Goal: Task Accomplishment & Management: Manage account settings

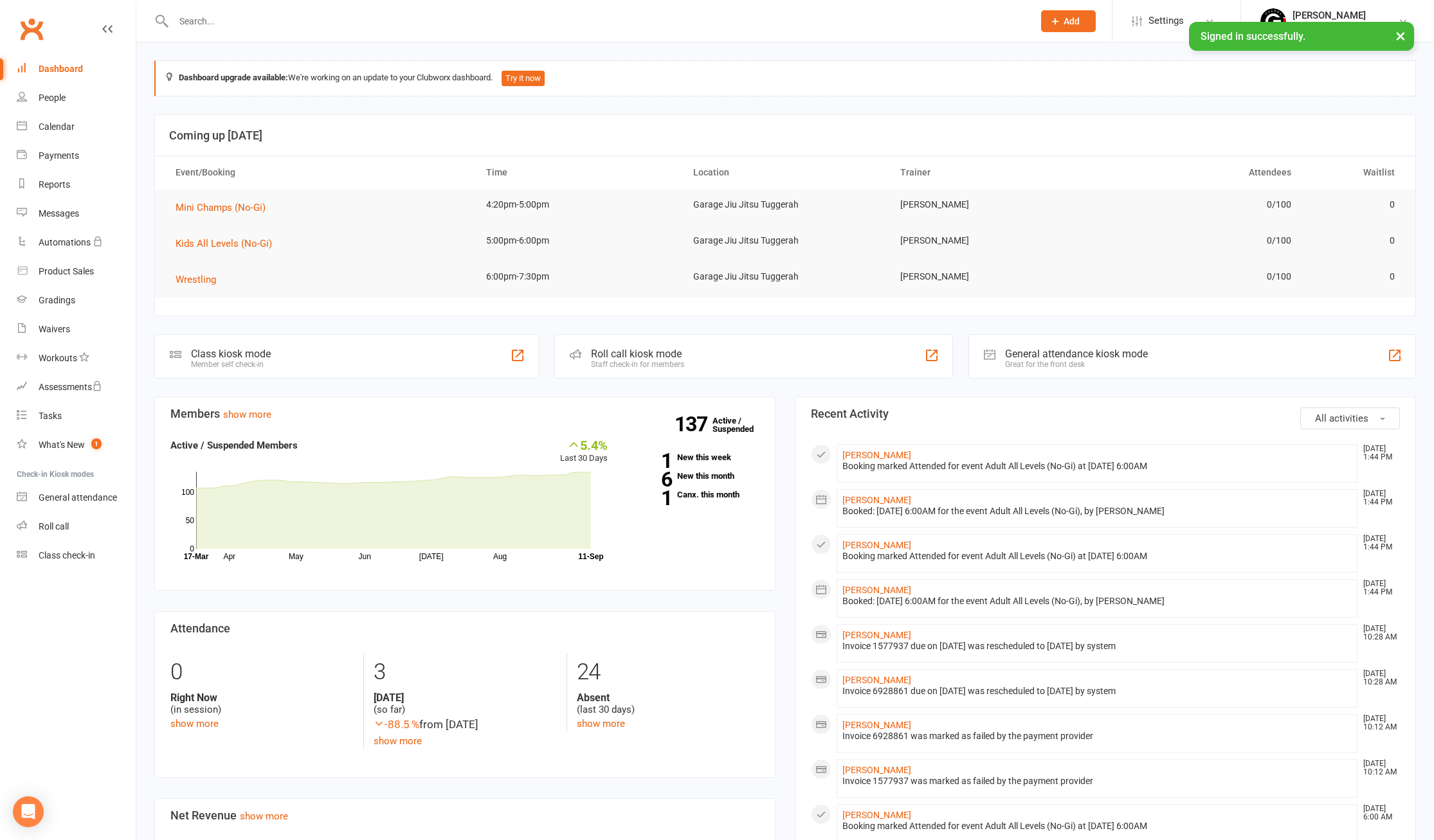
click at [316, 25] on input "text" at bounding box center [597, 20] width 854 height 18
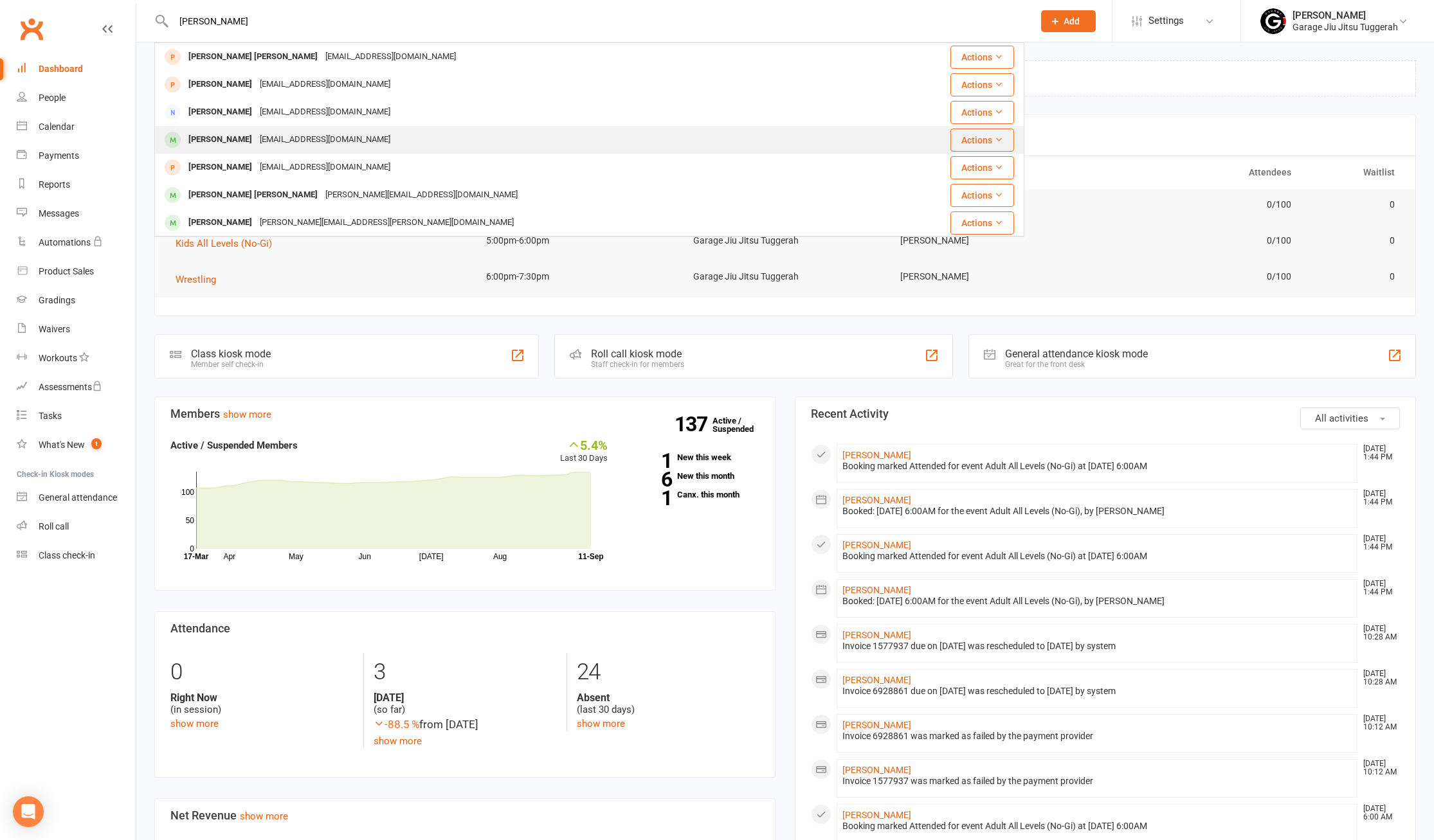
type input "[PERSON_NAME]"
click at [256, 142] on div "[EMAIL_ADDRESS][DOMAIN_NAME]" at bounding box center [325, 140] width 138 height 19
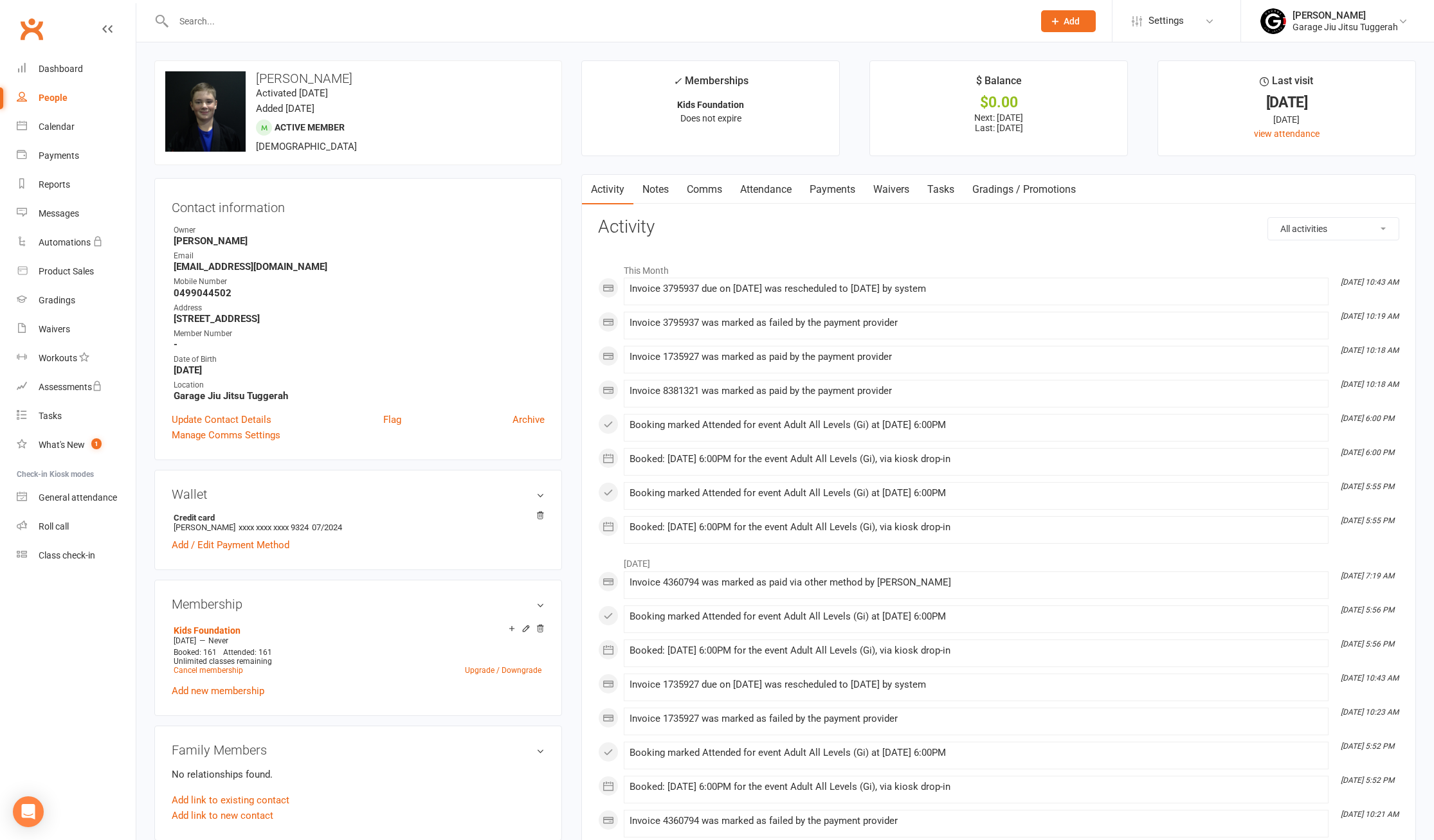
click at [832, 193] on link "Payments" at bounding box center [832, 189] width 64 height 30
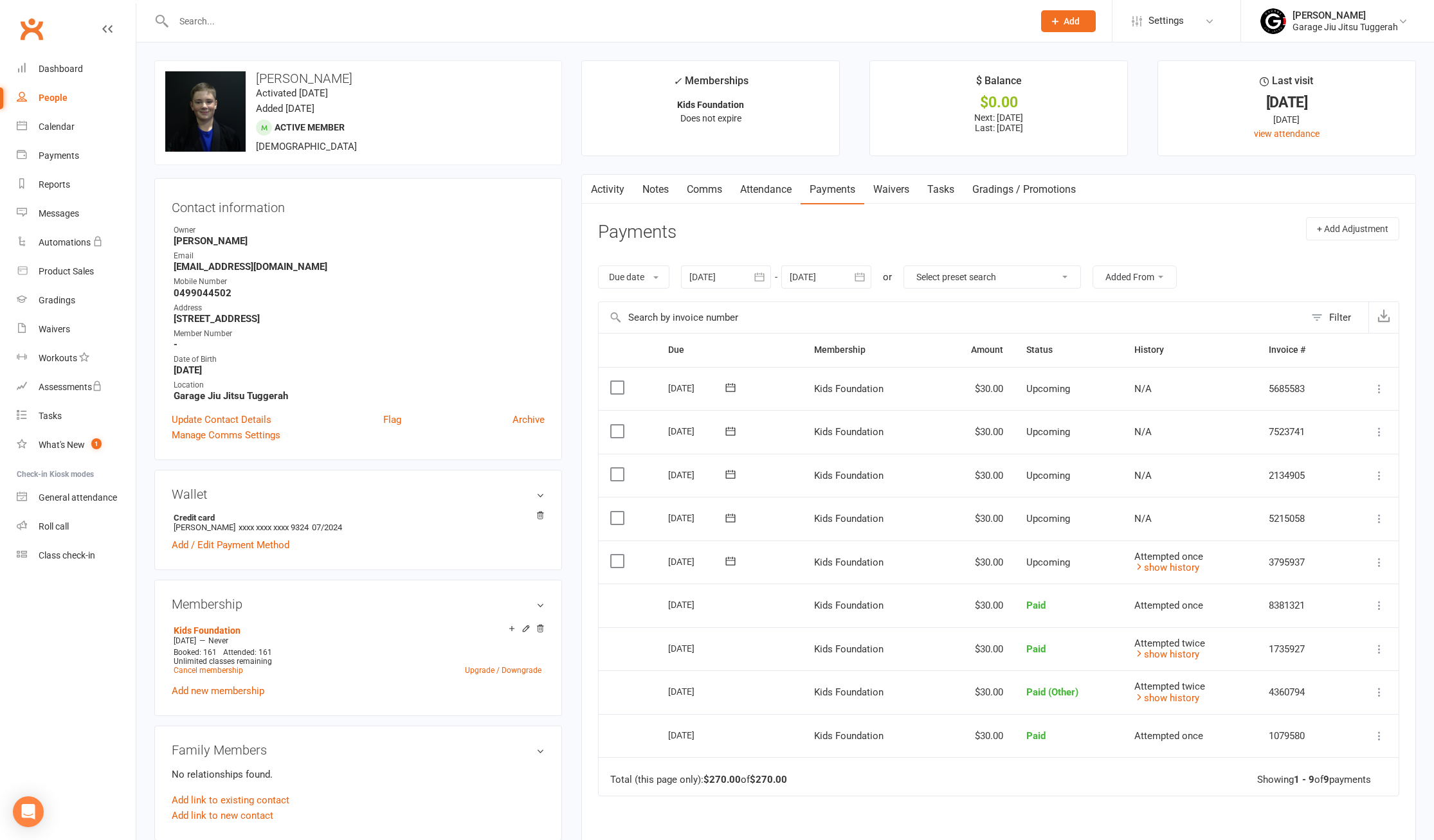
click at [1378, 563] on icon at bounding box center [1379, 562] width 13 height 13
click at [1313, 639] on link "Mark as Paid (Other)" at bounding box center [1310, 639] width 152 height 25
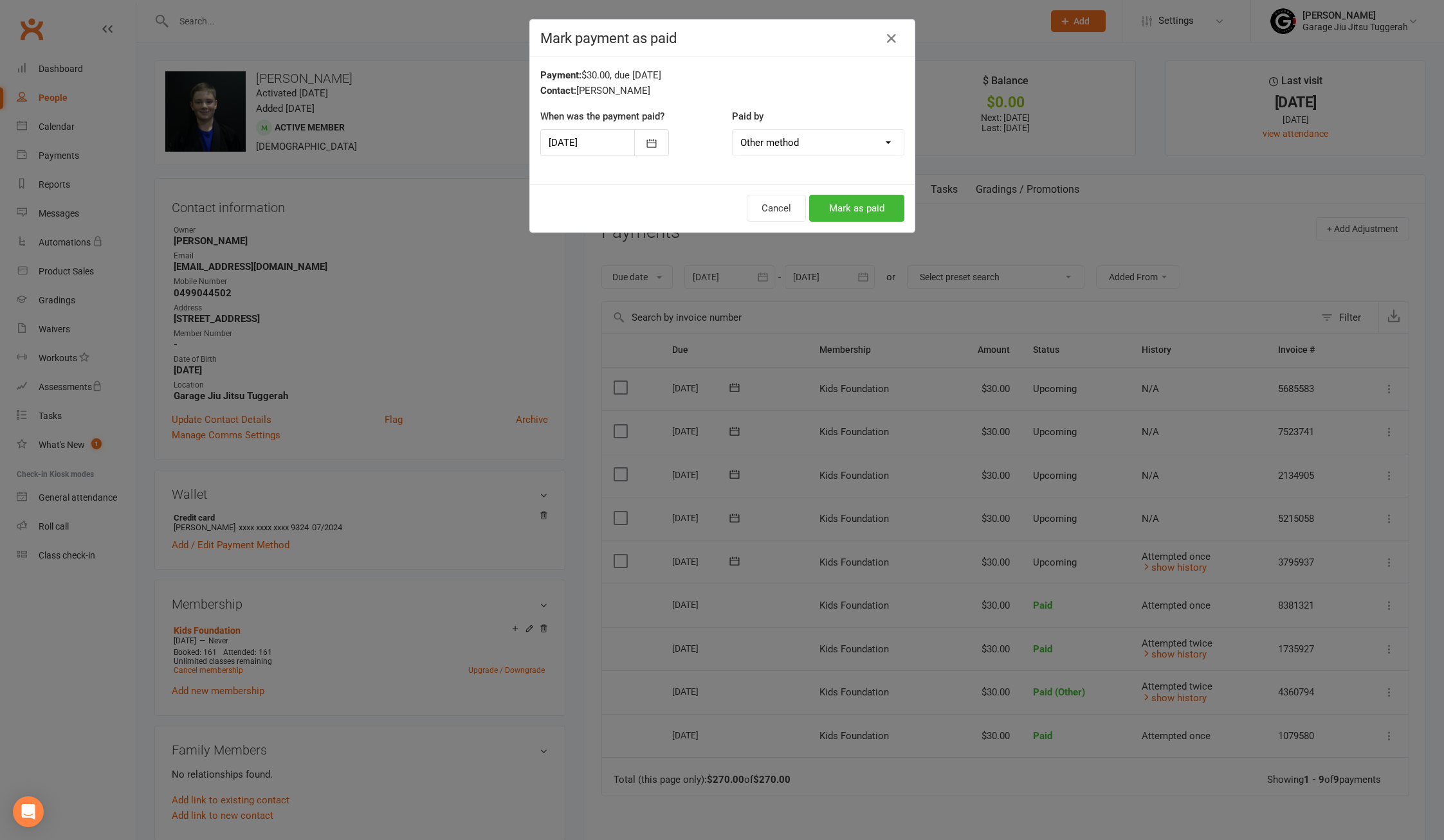
click at [827, 145] on select "Cash POS Other method" at bounding box center [818, 143] width 171 height 25
click at [827, 142] on select "Cash POS Other method" at bounding box center [818, 143] width 171 height 25
click at [851, 211] on button "Mark as paid" at bounding box center [857, 209] width 95 height 27
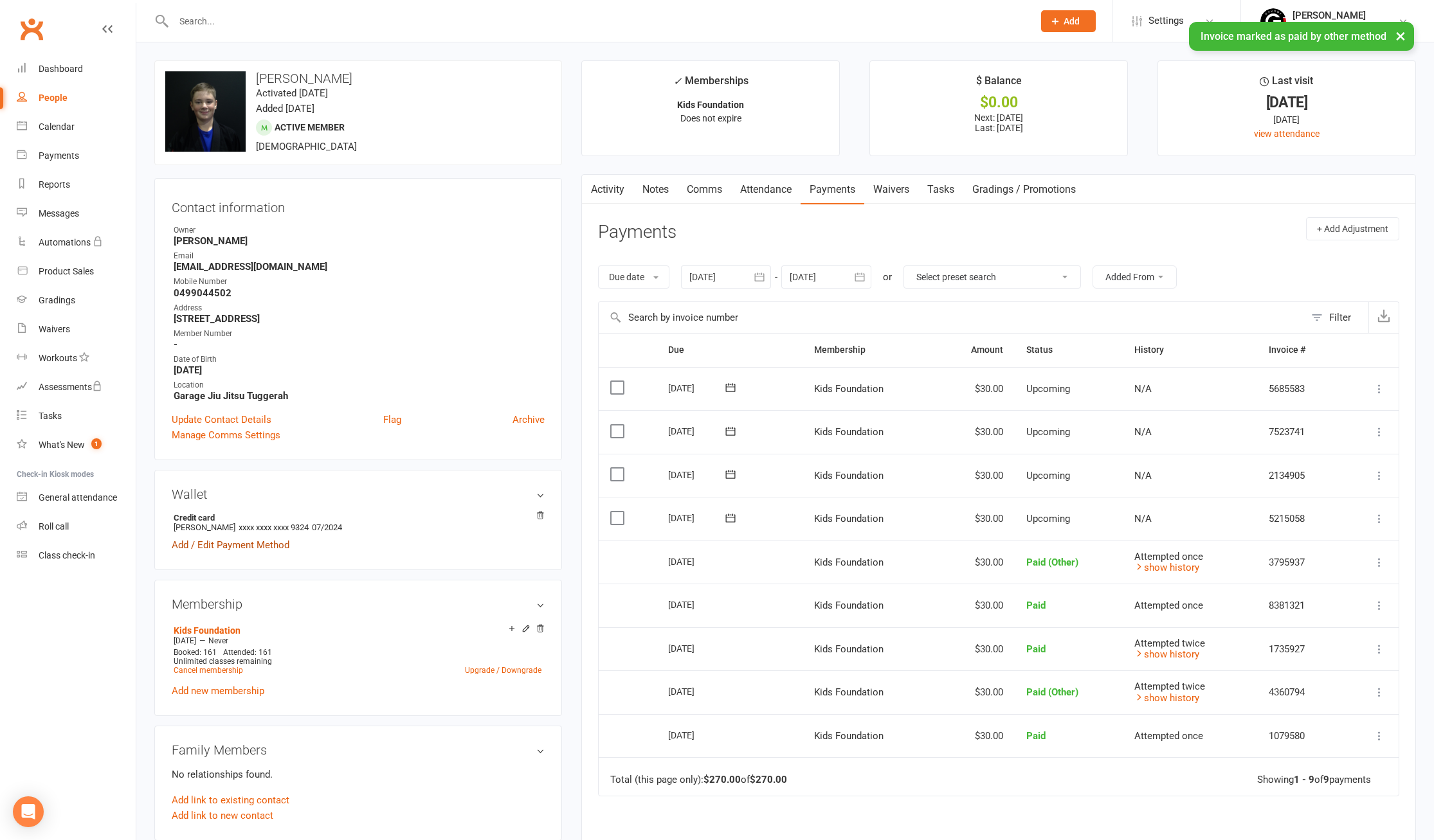
click at [208, 548] on link "Add / Edit Payment Method" at bounding box center [230, 545] width 118 height 15
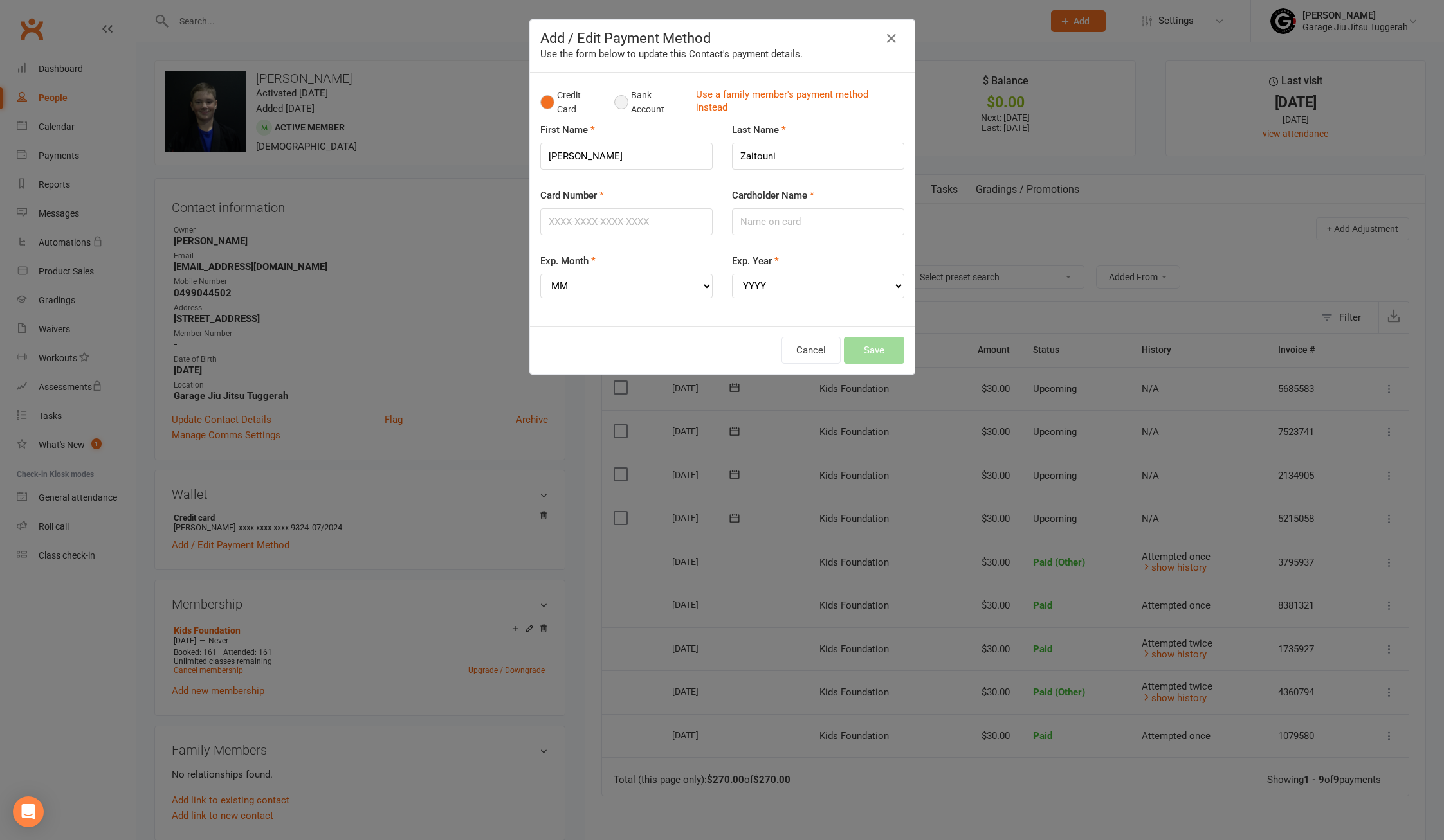
click at [615, 102] on button "Bank Account" at bounding box center [650, 103] width 71 height 39
click at [642, 158] on input "[PERSON_NAME]" at bounding box center [632, 156] width 163 height 27
click at [582, 222] on input "BSB" at bounding box center [601, 221] width 102 height 27
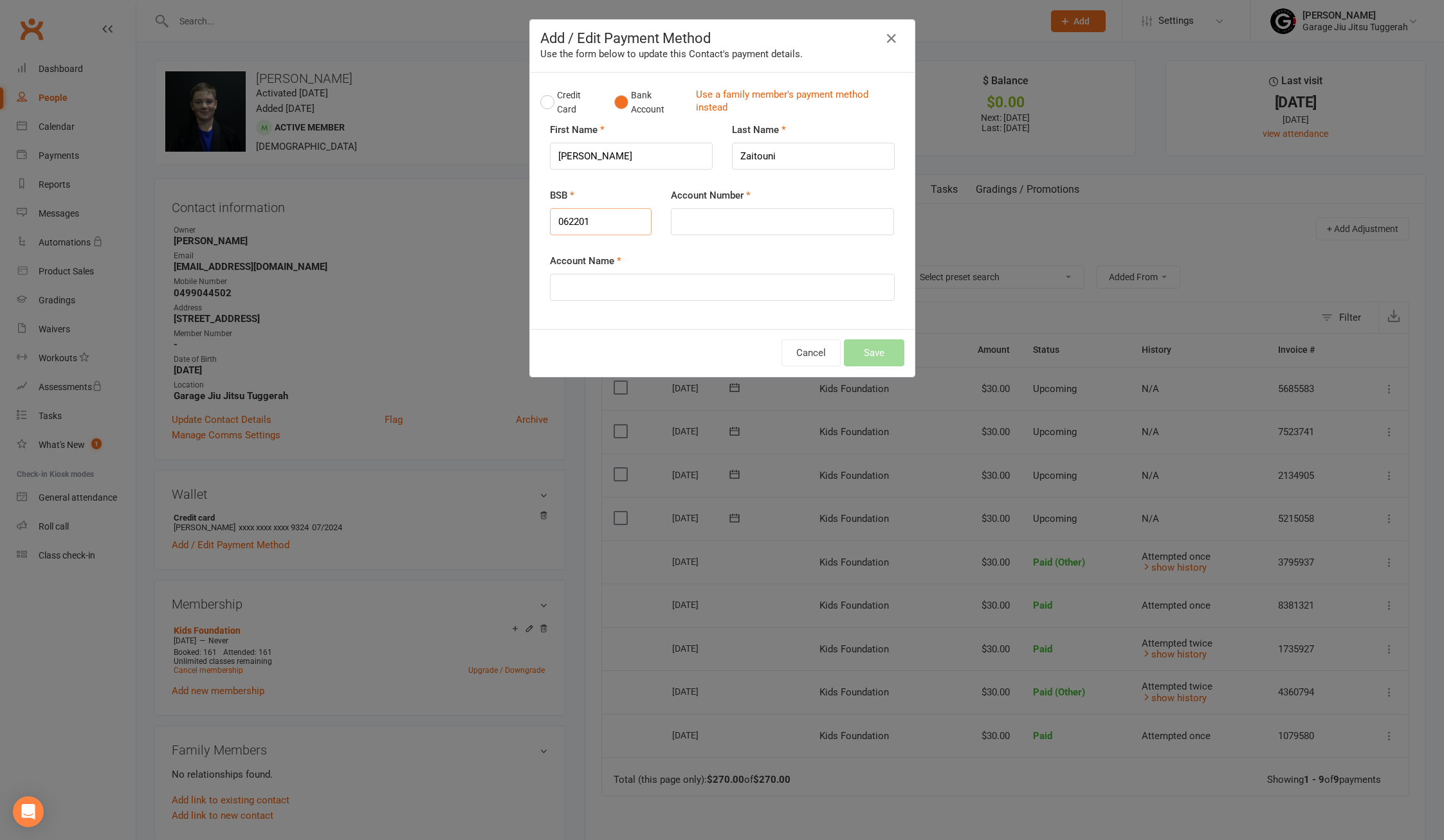
type input "062201"
click at [755, 224] on input "Account Number" at bounding box center [782, 221] width 223 height 27
type input "10205458"
click at [676, 287] on input "Account Name" at bounding box center [722, 288] width 345 height 27
type input "[PERSON_NAME]"
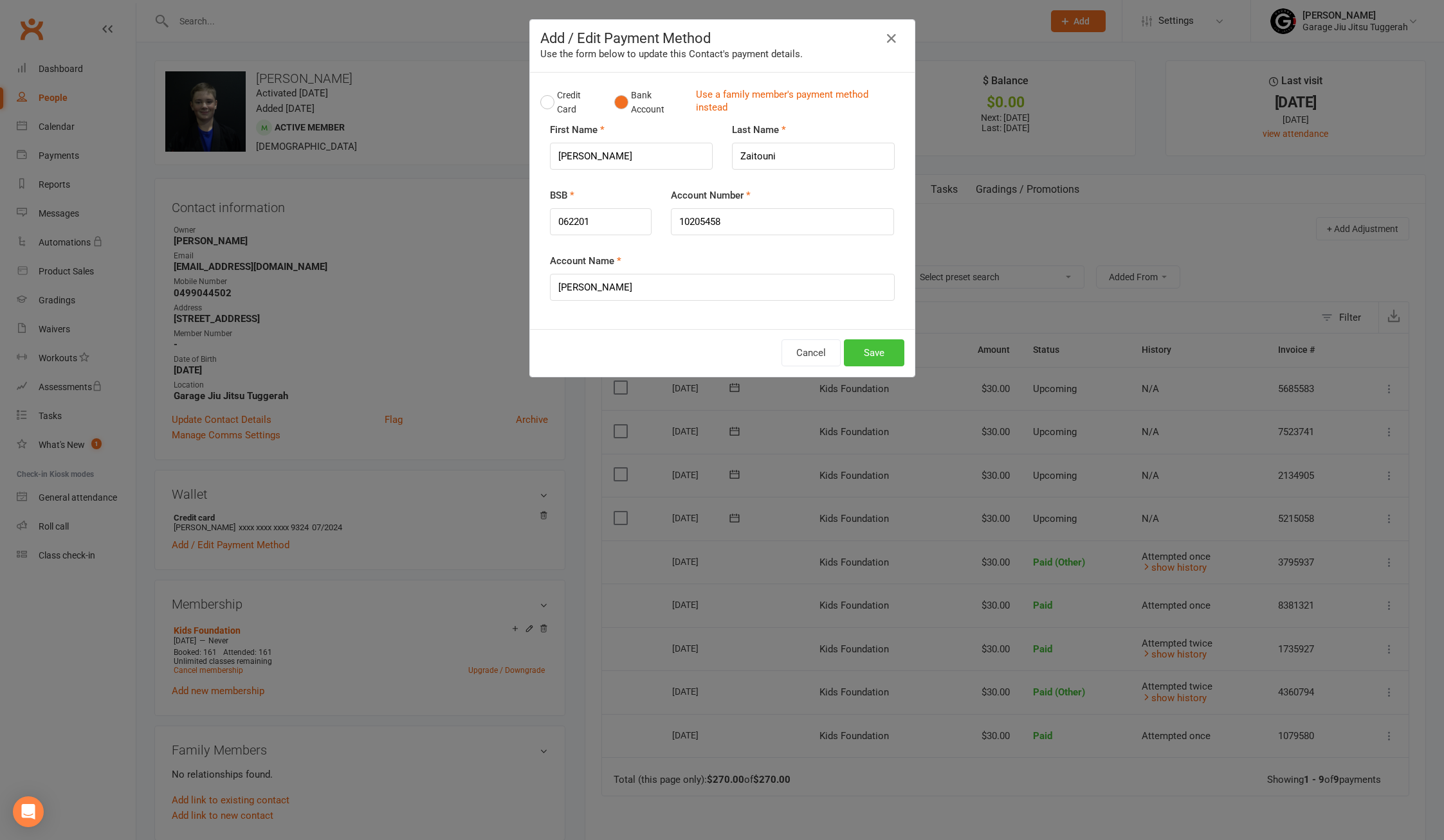
click at [862, 356] on button "Save" at bounding box center [874, 353] width 60 height 27
